Goal: Information Seeking & Learning: Compare options

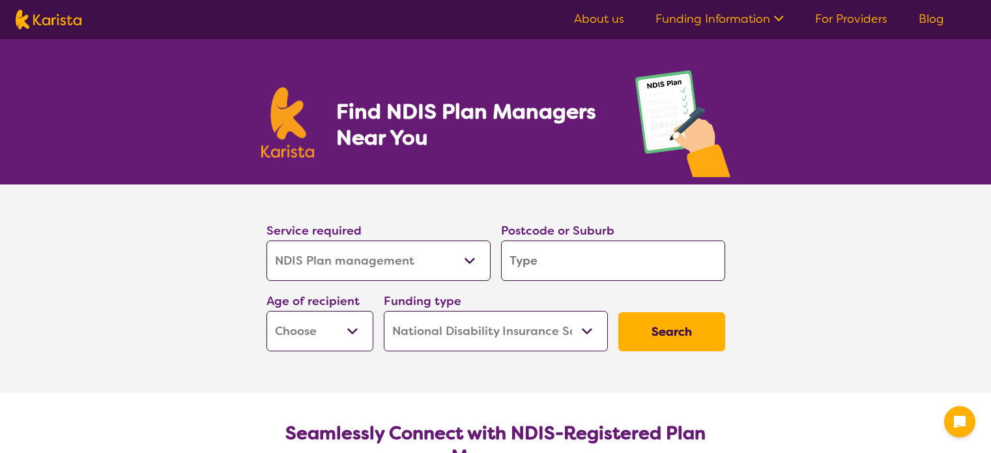
select select "NDIS Plan management"
select select "NDIS"
select select "NDIS Plan management"
select select "NDIS"
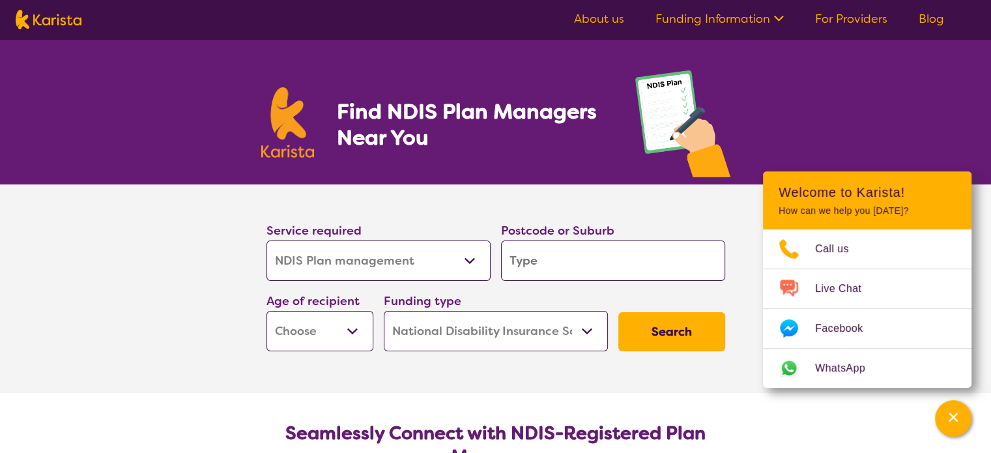
type input "4223"
click at [349, 328] on select "Early Childhood - 0 to 9 Child - 10 to 11 Adolescent - 12 to 17 Adult - 18 to 6…" at bounding box center [320, 331] width 107 height 40
select select "AD"
click at [267, 311] on select "Early Childhood - 0 to 9 Child - 10 to 11 Adolescent - 12 to 17 Adult - 18 to 6…" at bounding box center [320, 331] width 107 height 40
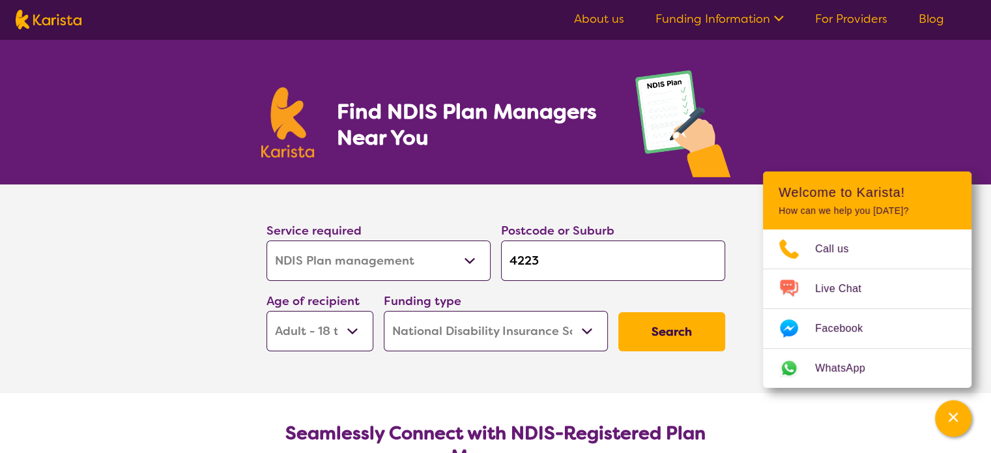
select select "AD"
click at [660, 332] on button "Search" at bounding box center [672, 331] width 107 height 39
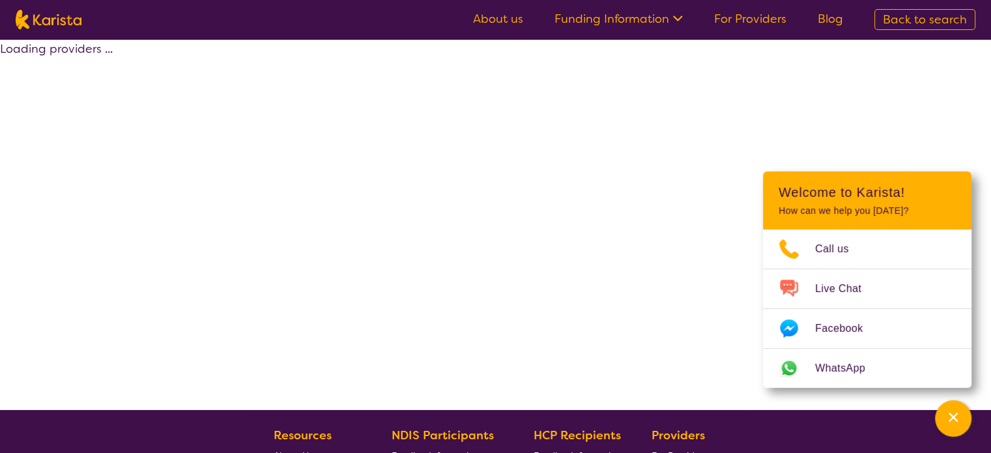
select select "by_score"
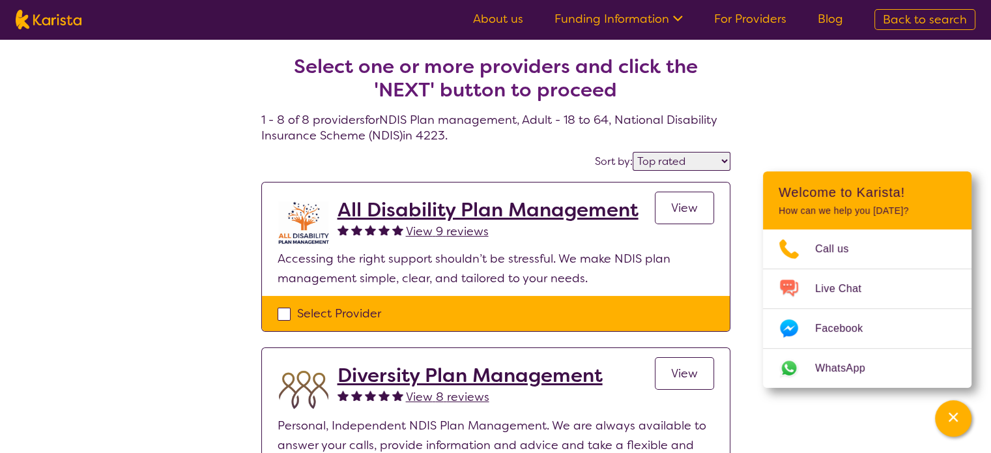
click at [725, 157] on select "Highly reviewed Top rated" at bounding box center [682, 161] width 98 height 19
click at [634, 152] on select "Highly reviewed Top rated" at bounding box center [682, 161] width 98 height 19
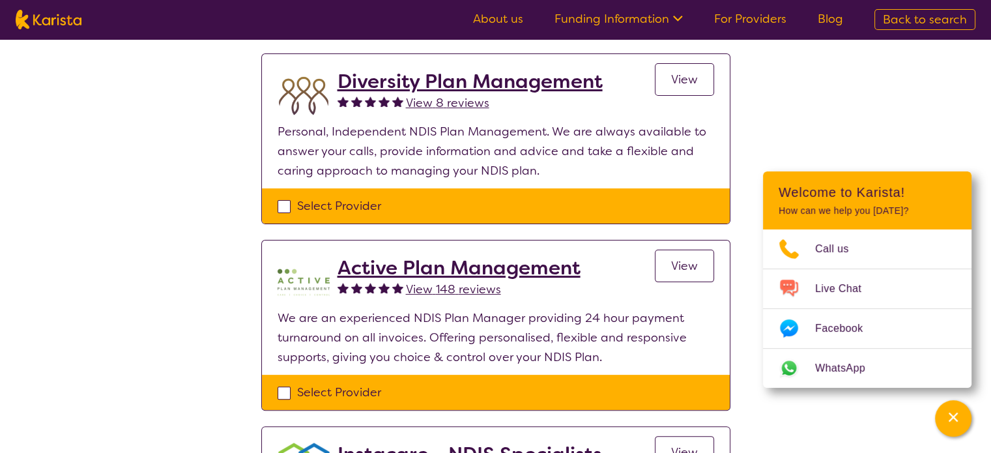
scroll to position [326, 0]
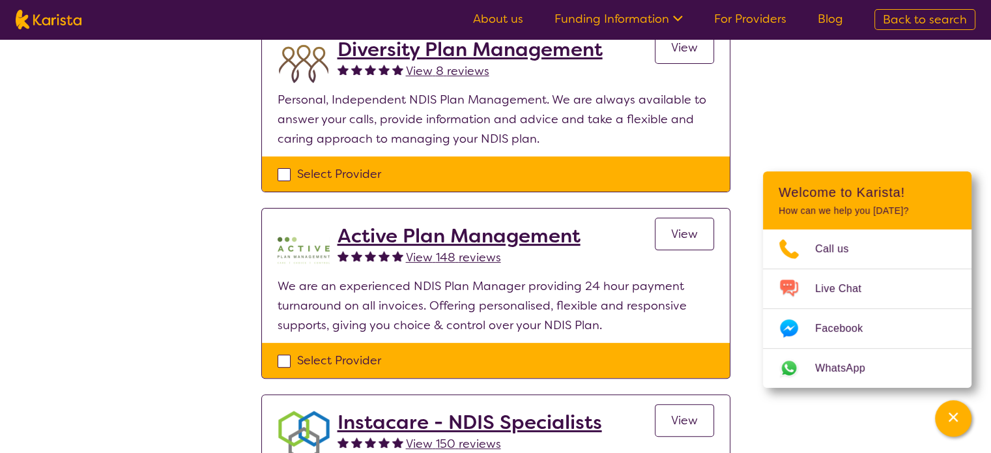
click at [482, 235] on h2 "Active Plan Management" at bounding box center [459, 235] width 243 height 23
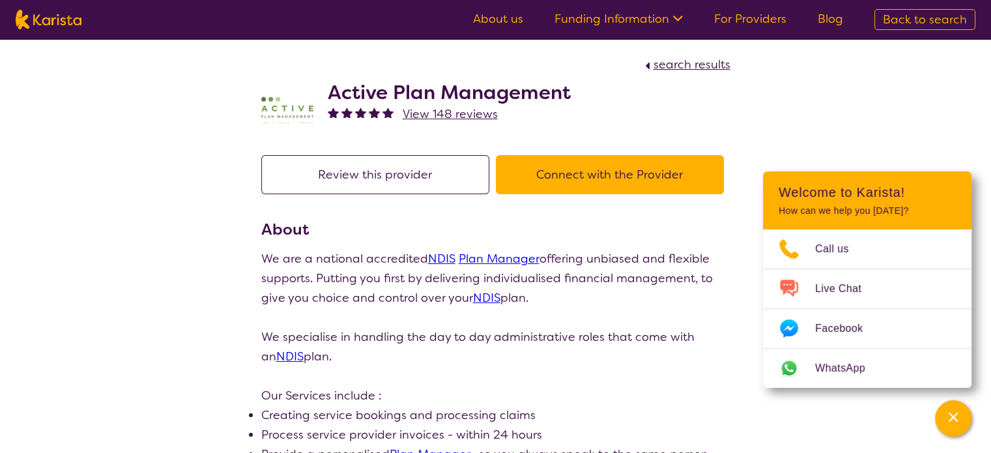
click at [669, 61] on span "search results" at bounding box center [692, 65] width 77 height 16
select select "by_score"
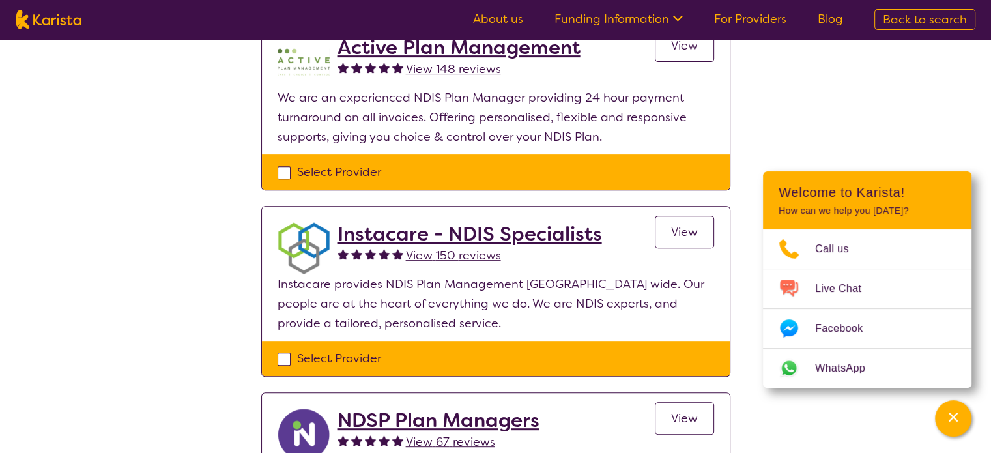
scroll to position [521, 0]
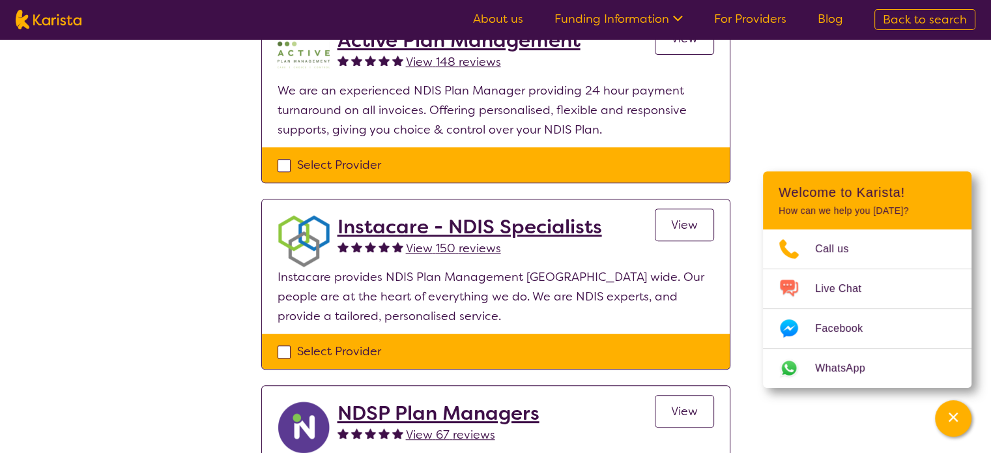
click at [529, 224] on h2 "Instacare - NDIS Specialists" at bounding box center [470, 226] width 265 height 23
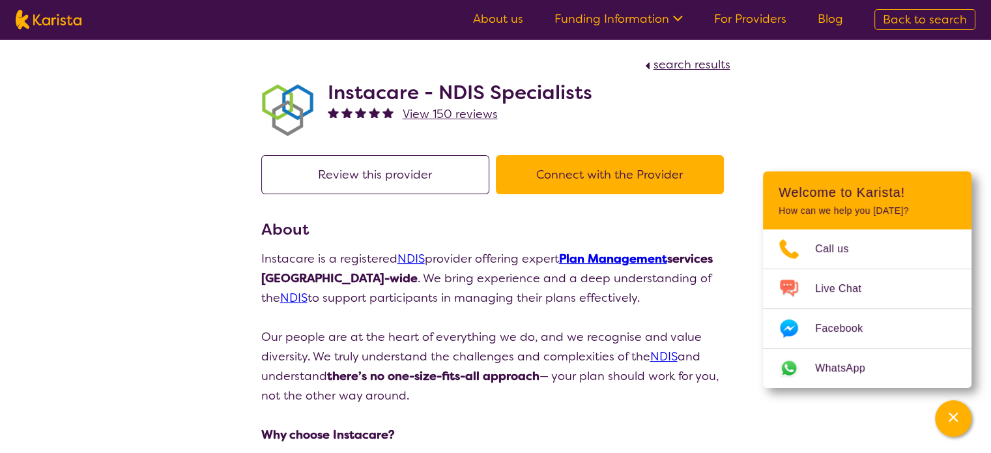
click at [678, 62] on span "search results" at bounding box center [692, 65] width 77 height 16
select select "by_score"
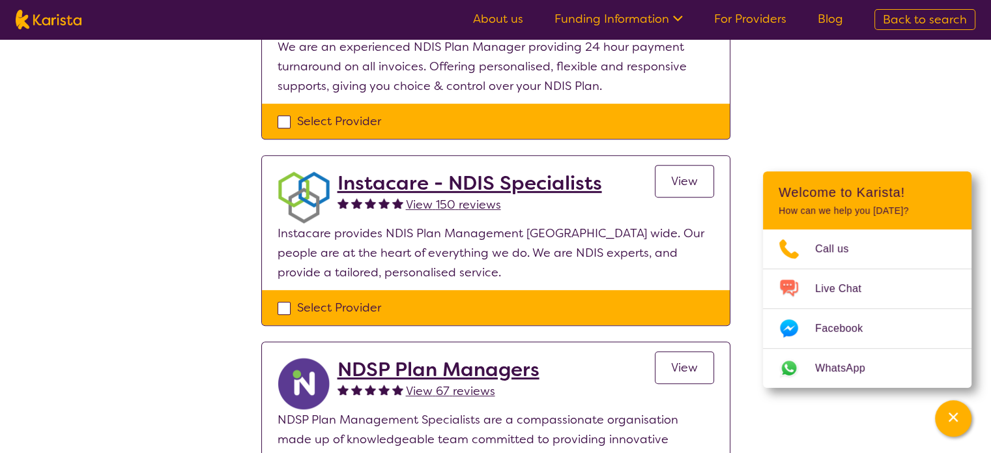
scroll to position [652, 0]
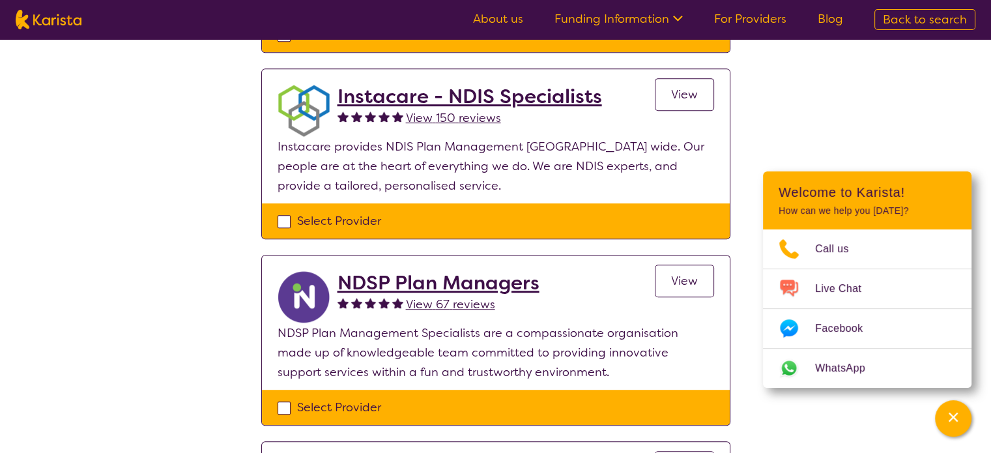
click at [494, 281] on h2 "NDSP Plan Managers" at bounding box center [439, 282] width 202 height 23
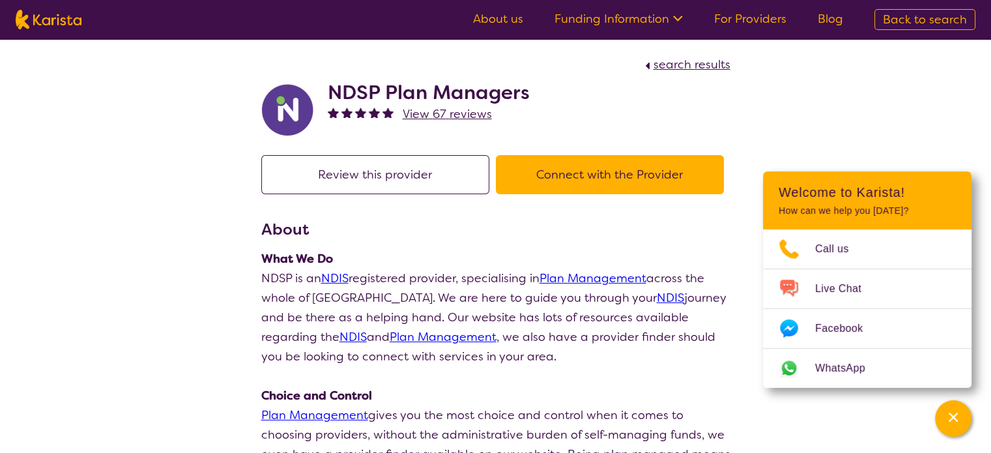
click at [697, 66] on span "search results" at bounding box center [692, 65] width 77 height 16
select select "by_score"
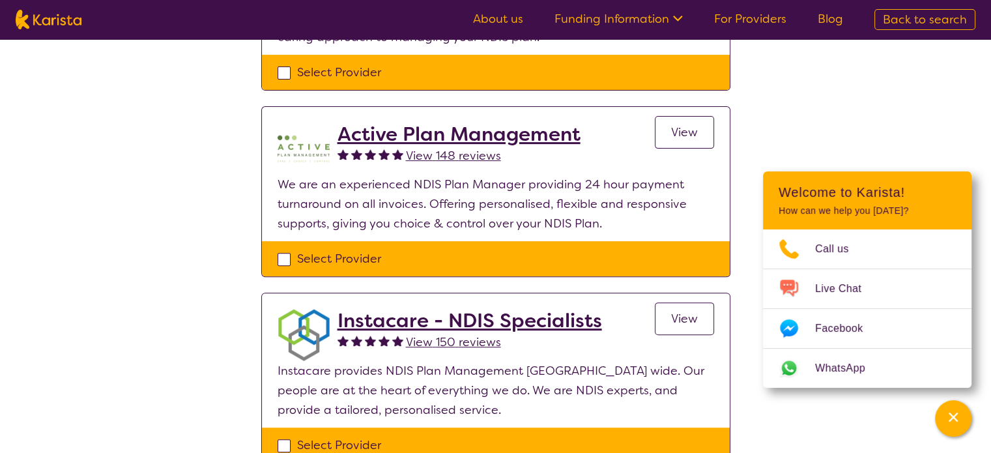
scroll to position [456, 0]
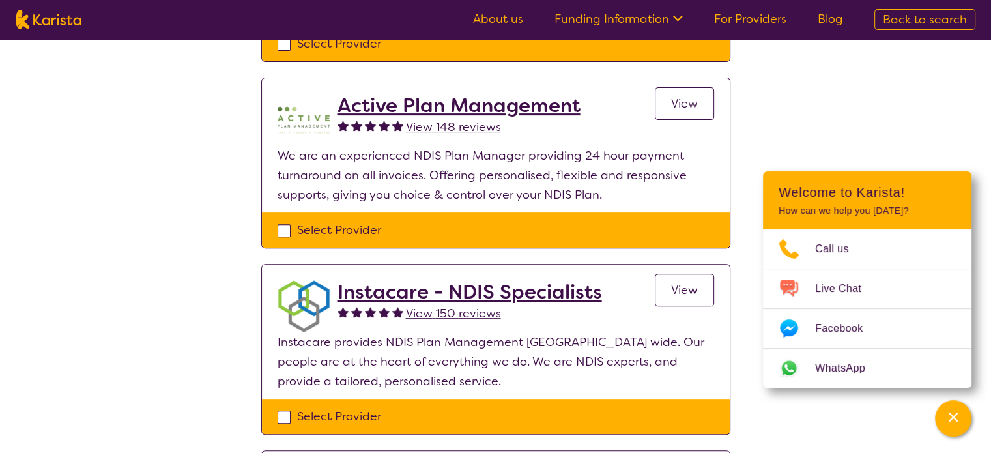
click at [488, 108] on h2 "Active Plan Management" at bounding box center [459, 105] width 243 height 23
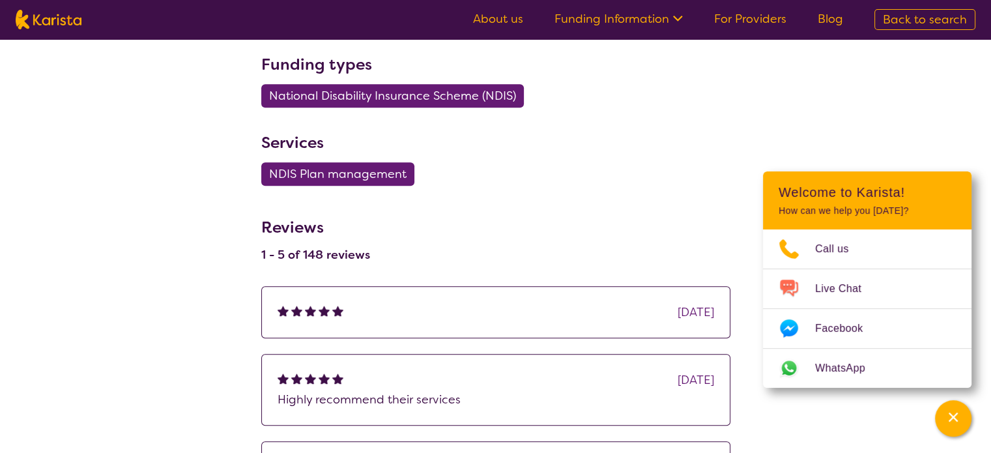
scroll to position [782, 0]
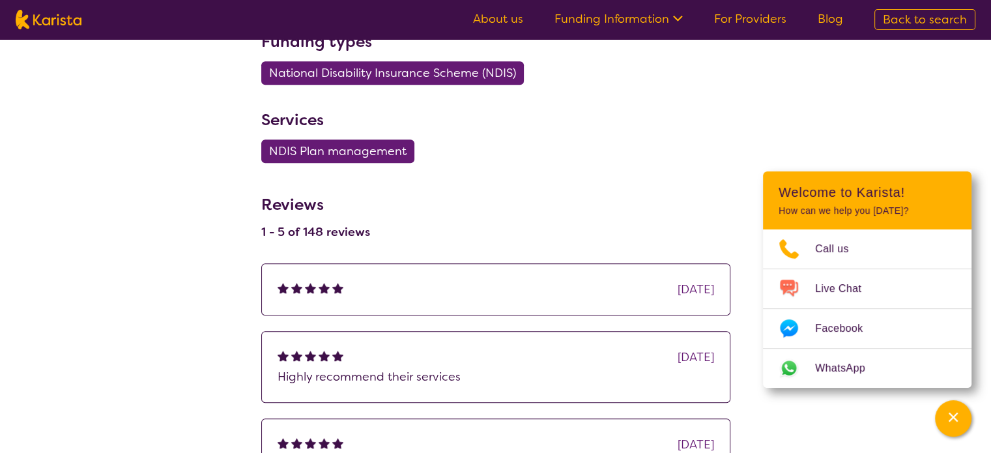
select select "by_score"
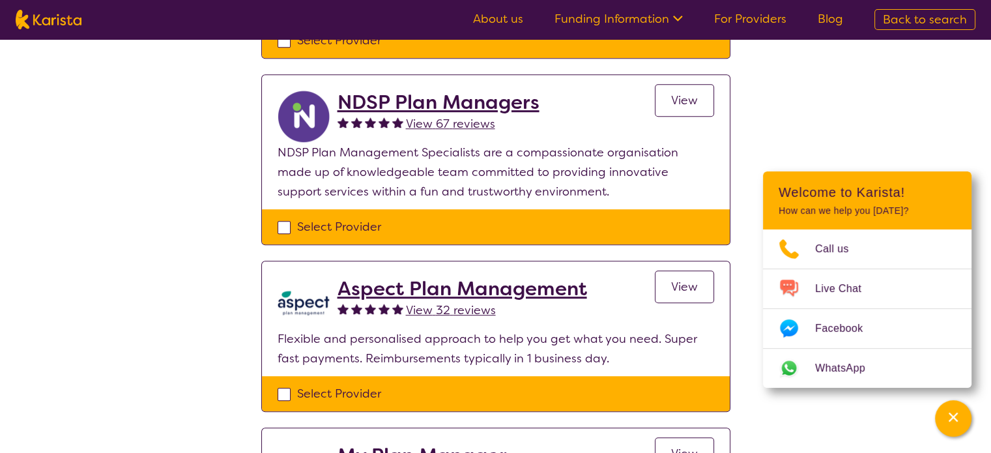
scroll to position [913, 0]
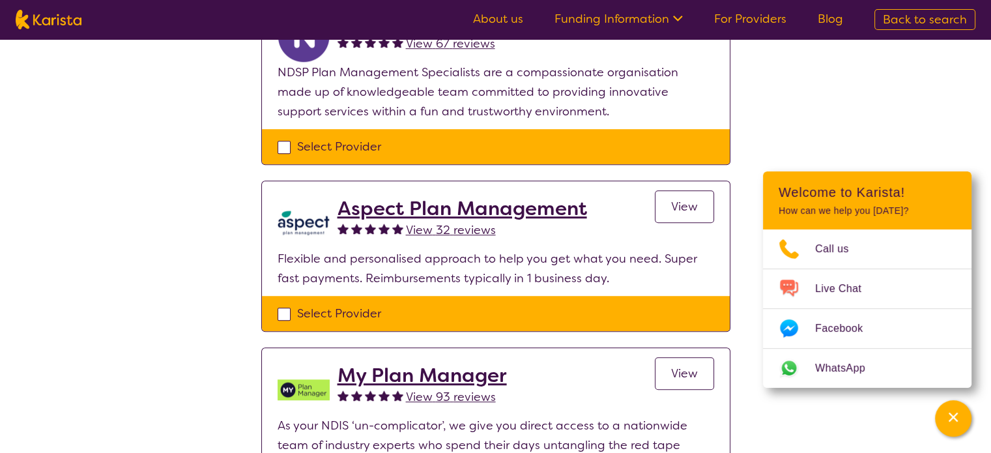
click at [454, 211] on h2 "Aspect Plan Management" at bounding box center [463, 208] width 250 height 23
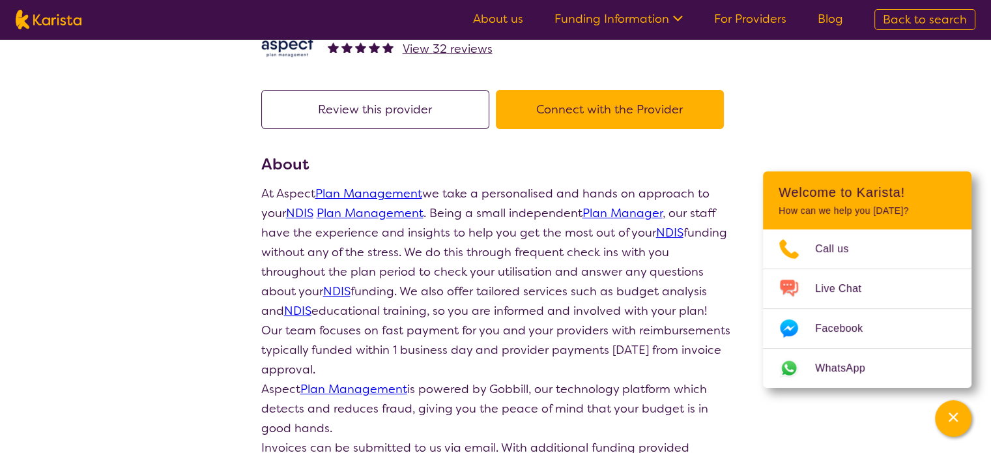
scroll to position [130, 0]
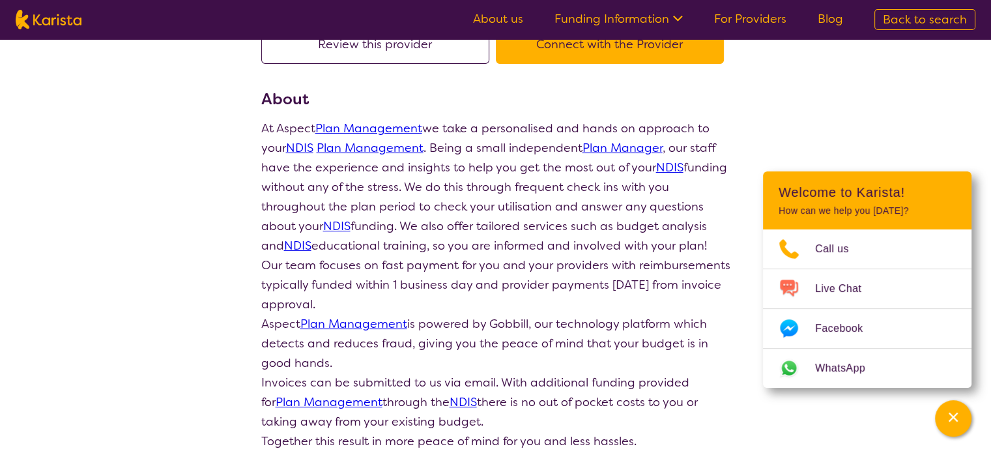
select select "by_score"
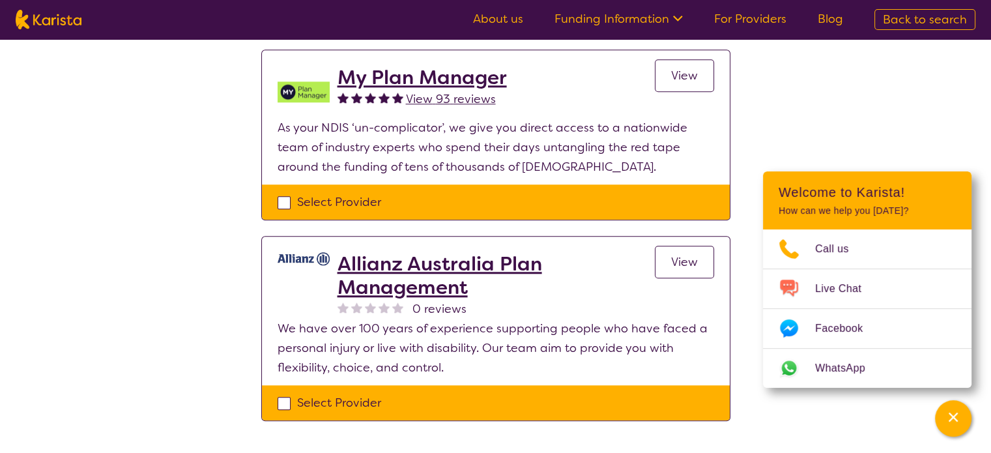
scroll to position [1304, 0]
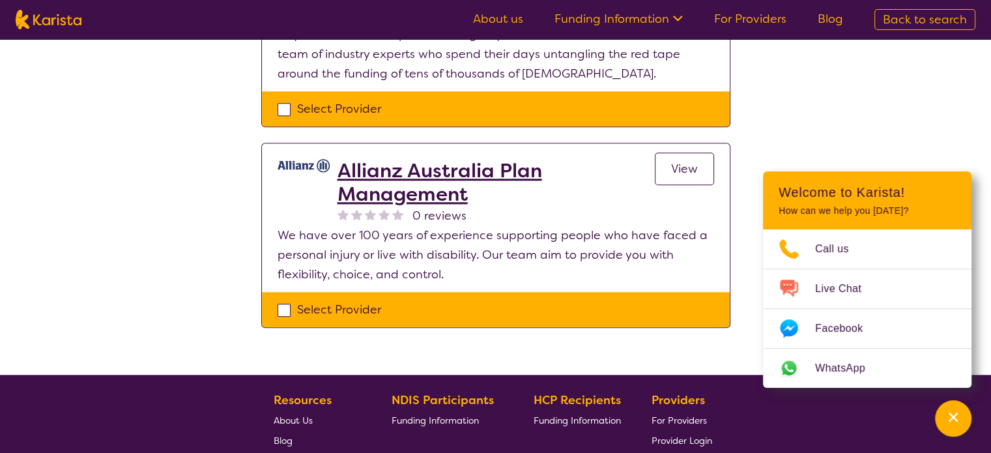
click at [424, 169] on h2 "Allianz Australia Plan Management" at bounding box center [496, 182] width 317 height 47
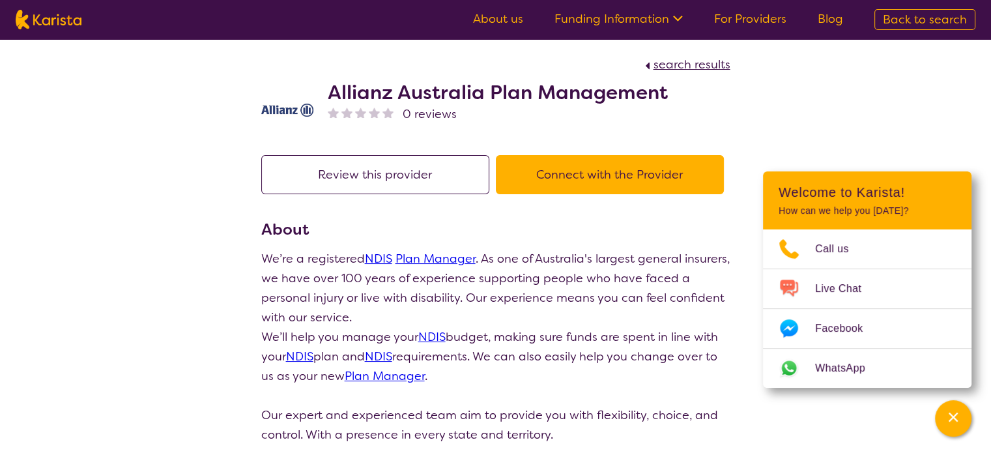
click at [699, 63] on span "search results" at bounding box center [692, 65] width 77 height 16
select select "by_score"
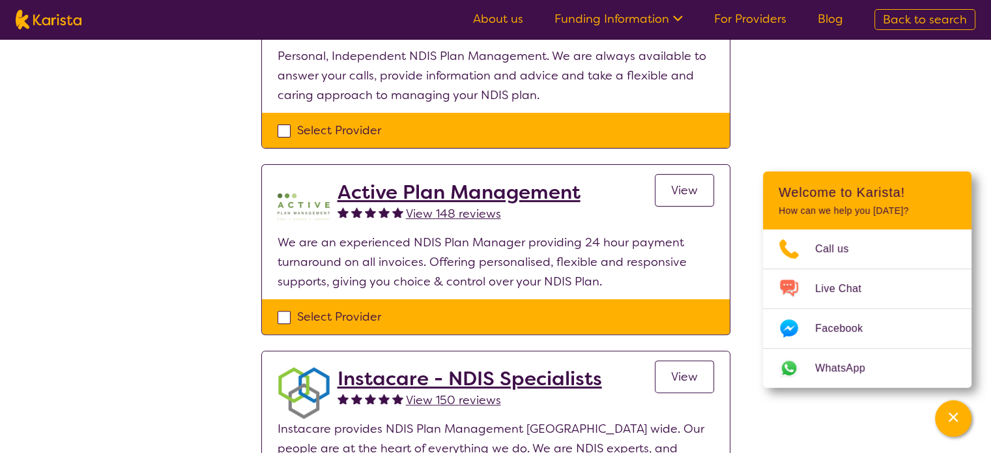
scroll to position [391, 0]
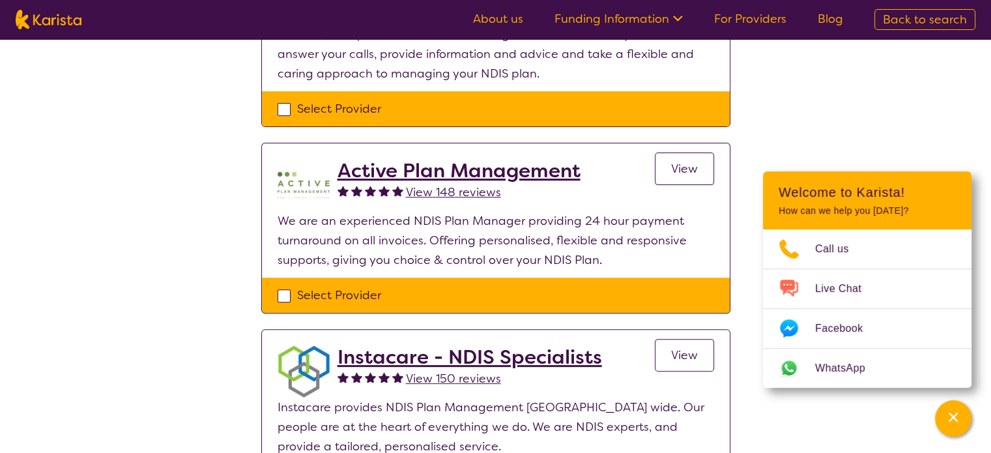
click at [515, 169] on h2 "Active Plan Management" at bounding box center [459, 170] width 243 height 23
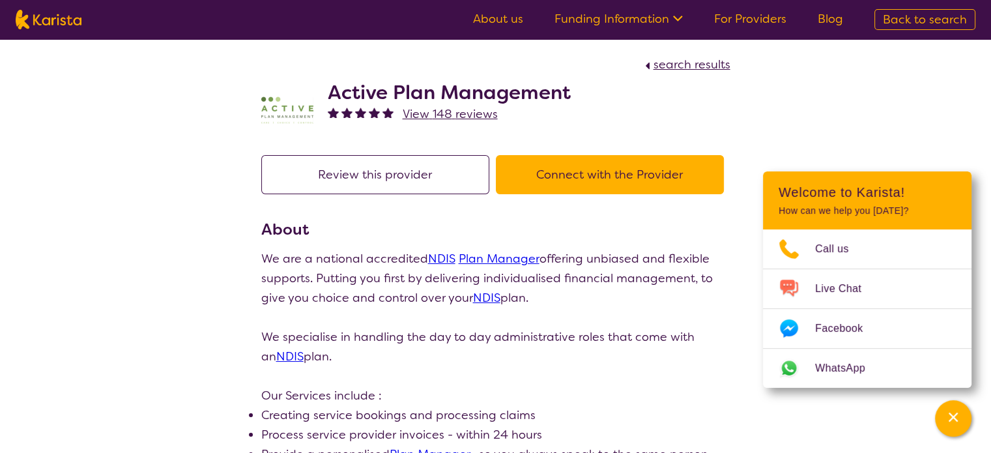
click at [688, 65] on span "search results" at bounding box center [692, 65] width 77 height 16
select select "by_score"
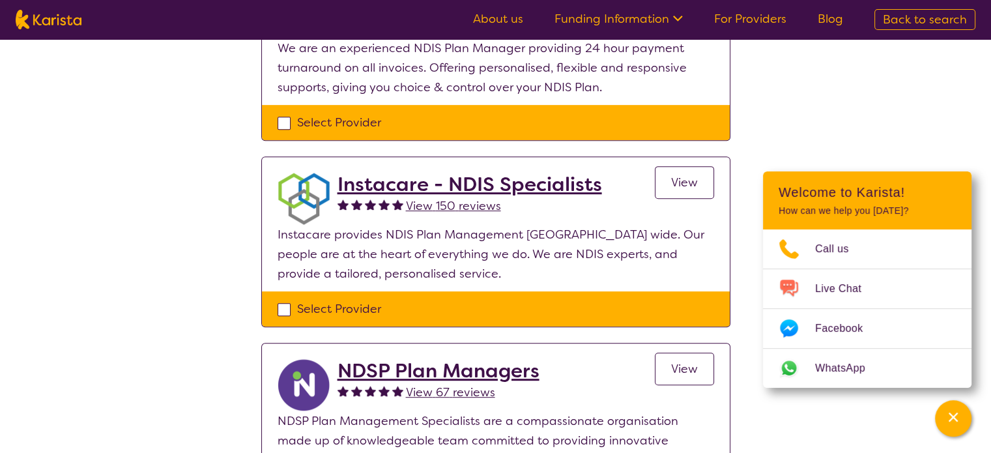
scroll to position [587, 0]
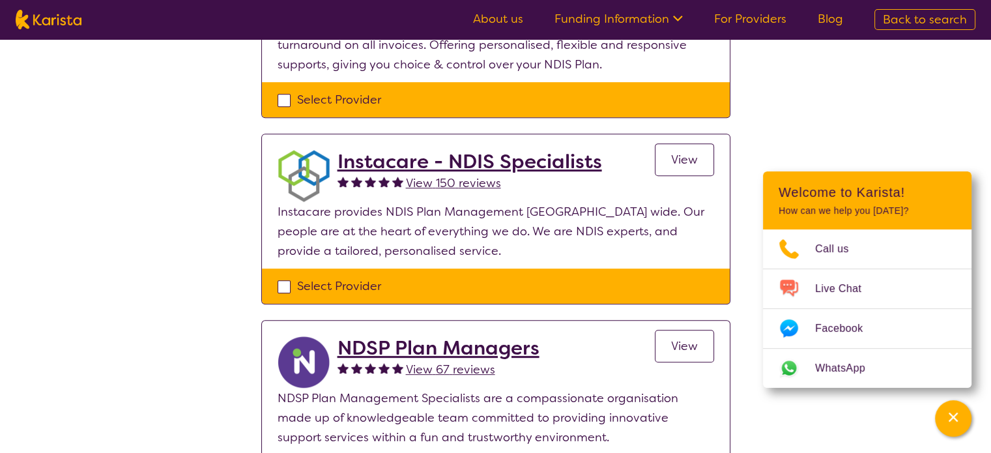
click at [506, 164] on h2 "Instacare - NDIS Specialists" at bounding box center [470, 161] width 265 height 23
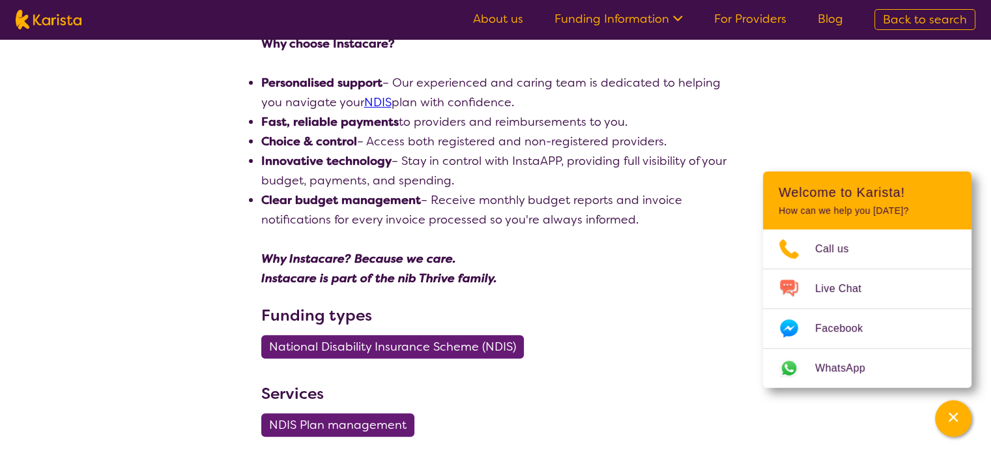
scroll to position [326, 0]
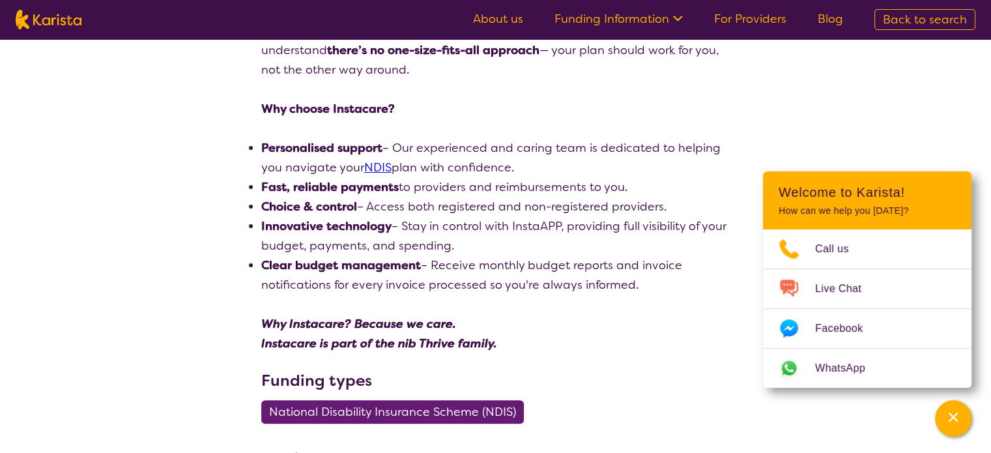
drag, startPoint x: 267, startPoint y: 186, endPoint x: 628, endPoint y: 192, distance: 361.8
click at [629, 192] on li "Fast, reliable payments to providers and reimbursements to you." at bounding box center [495, 187] width 469 height 20
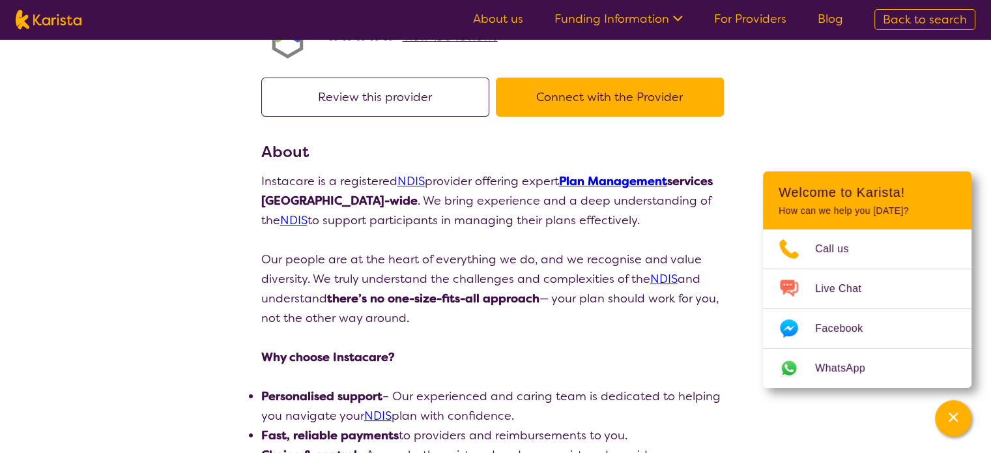
scroll to position [0, 0]
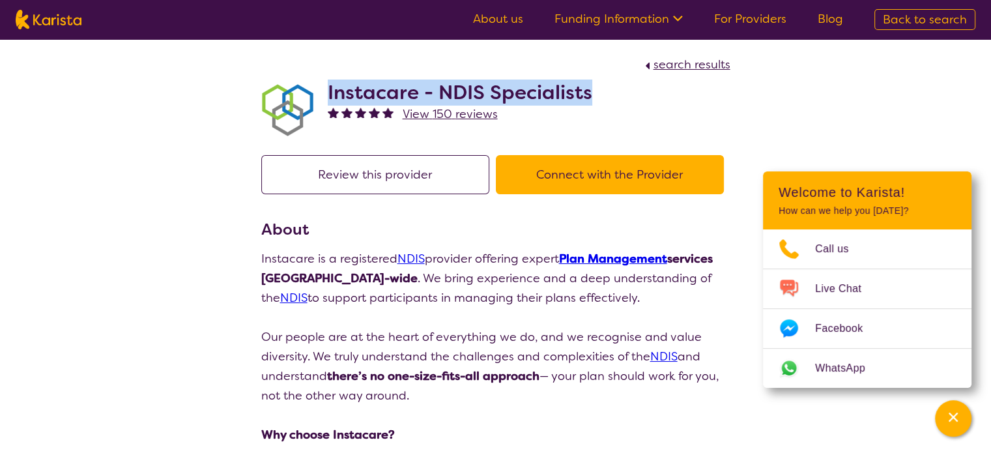
drag, startPoint x: 327, startPoint y: 85, endPoint x: 602, endPoint y: 91, distance: 275.1
click at [602, 91] on div "Instacare - NDIS Specialists View 150 reviews" at bounding box center [495, 106] width 469 height 65
copy h2 "Instacare - NDIS Specialists"
